Goal: Information Seeking & Learning: Understand process/instructions

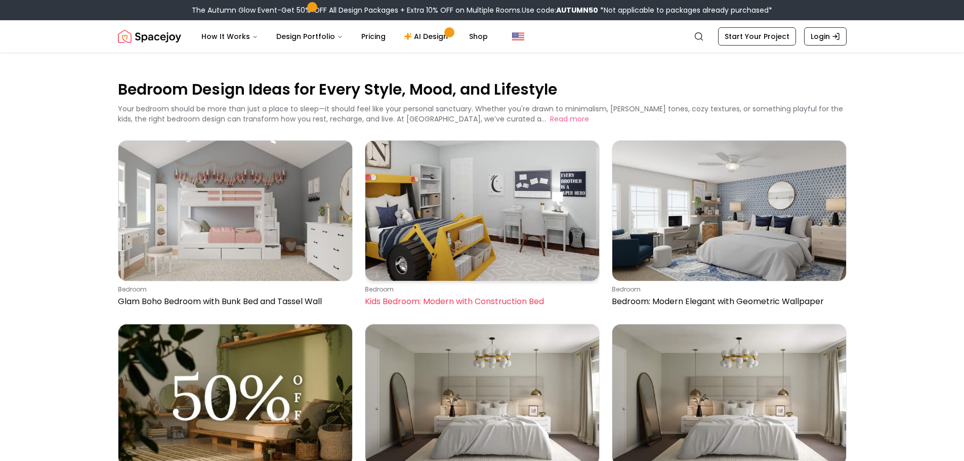
click at [433, 257] on img at bounding box center [482, 211] width 234 height 140
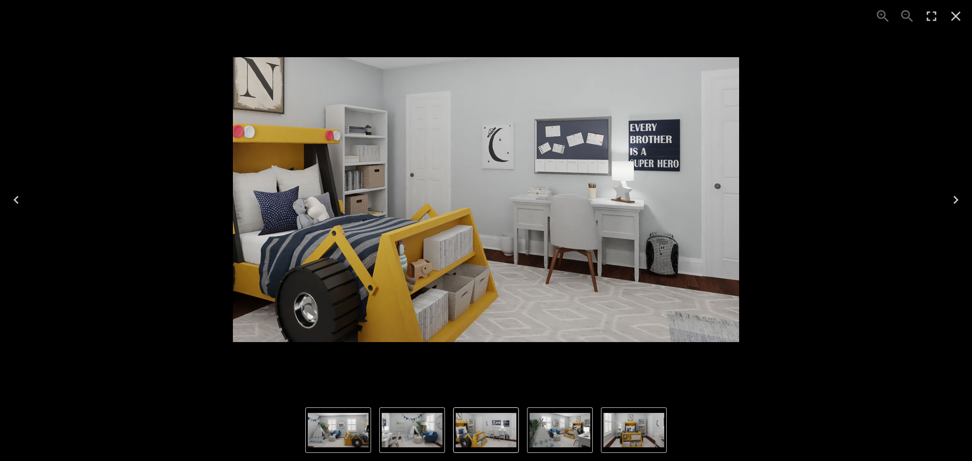
click at [954, 201] on icon "Next" at bounding box center [956, 200] width 16 height 16
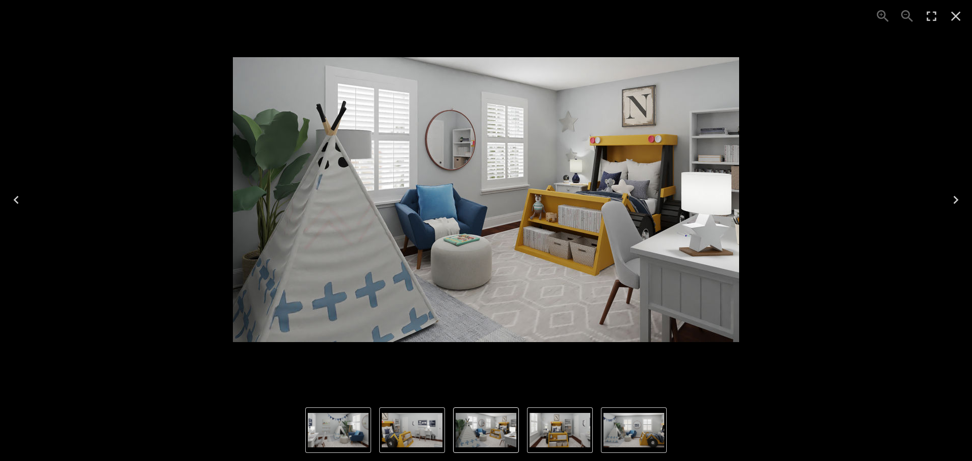
click at [954, 201] on icon "Next" at bounding box center [956, 200] width 16 height 16
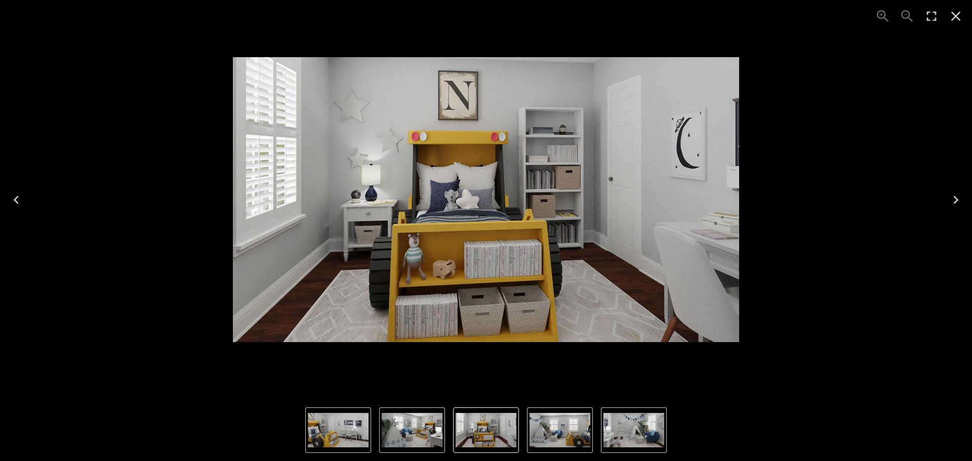
click at [954, 201] on icon "Next" at bounding box center [956, 200] width 16 height 16
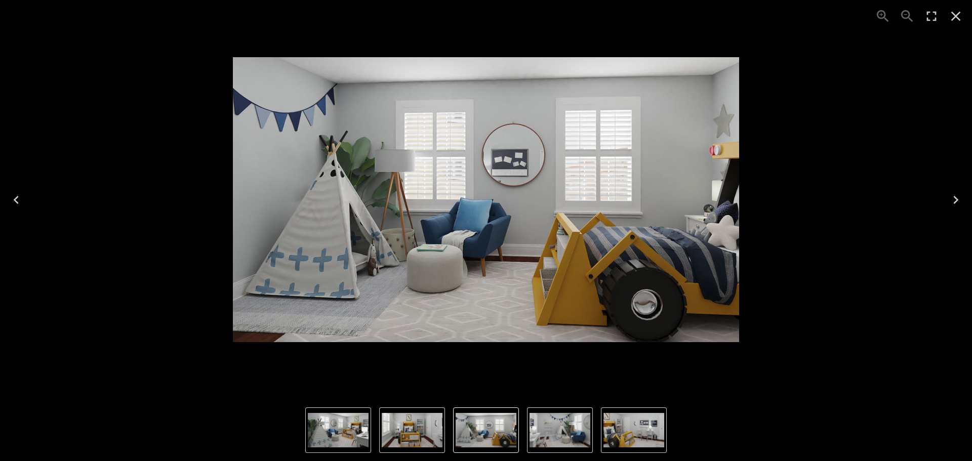
click at [954, 201] on icon "Next" at bounding box center [956, 200] width 16 height 16
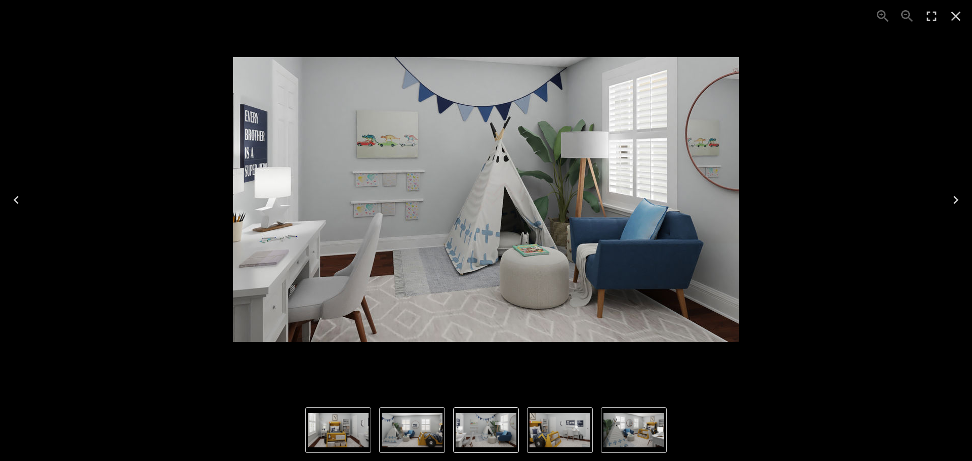
click at [954, 202] on icon "Next" at bounding box center [956, 200] width 16 height 16
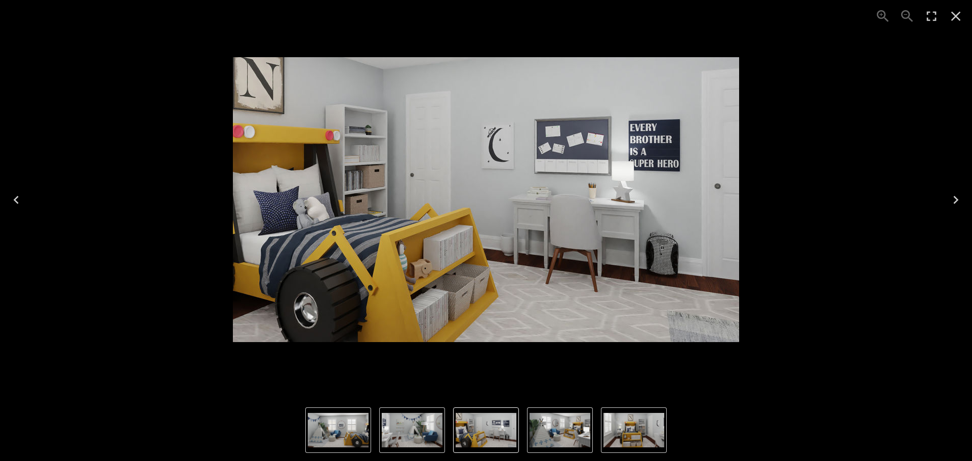
click at [954, 17] on icon "Close" at bounding box center [956, 16] width 16 height 16
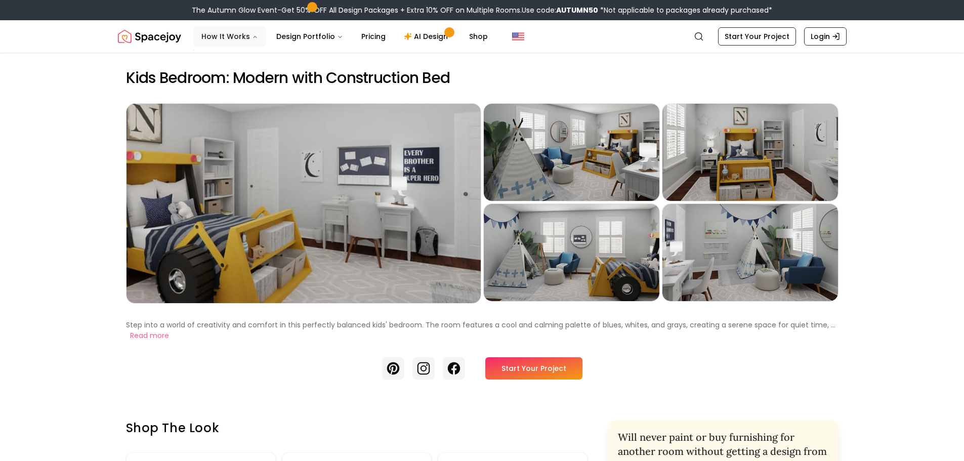
click at [213, 36] on button "How It Works" at bounding box center [229, 36] width 73 height 20
click at [215, 33] on button "How It Works" at bounding box center [229, 36] width 73 height 20
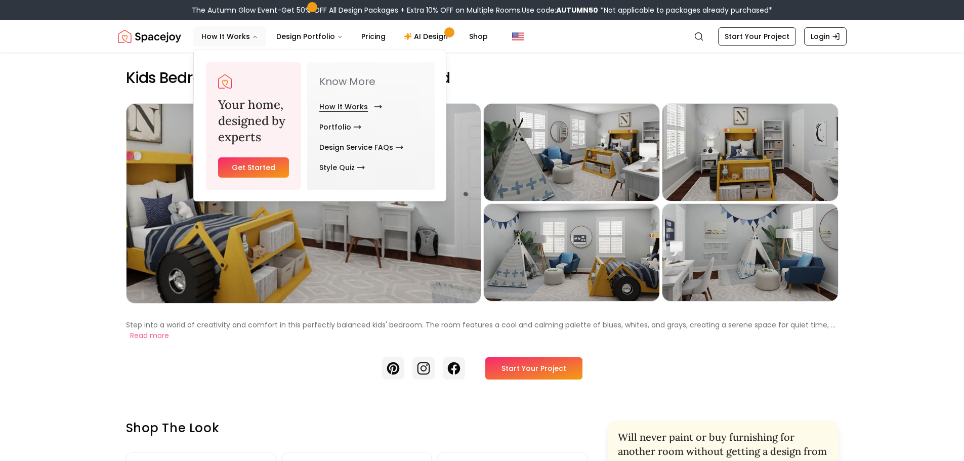
click at [341, 100] on link "How It Works" at bounding box center [348, 107] width 59 height 20
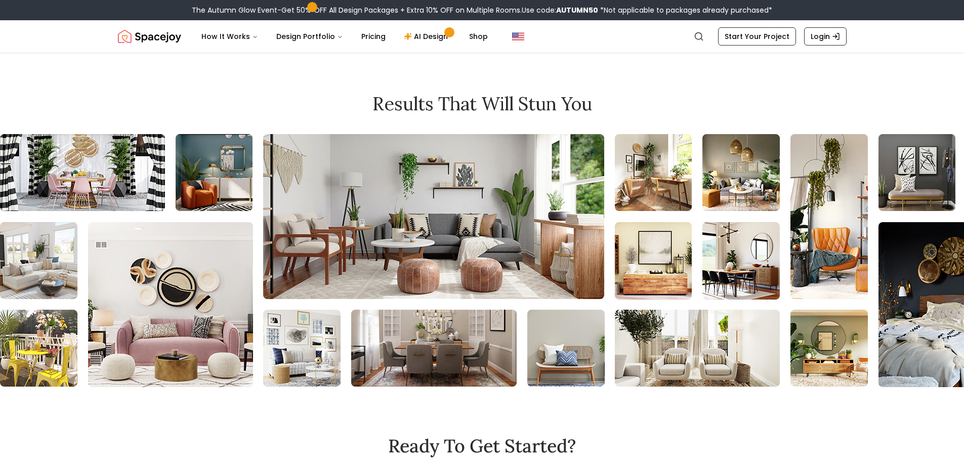
scroll to position [2531, 0]
